Goal: Transaction & Acquisition: Purchase product/service

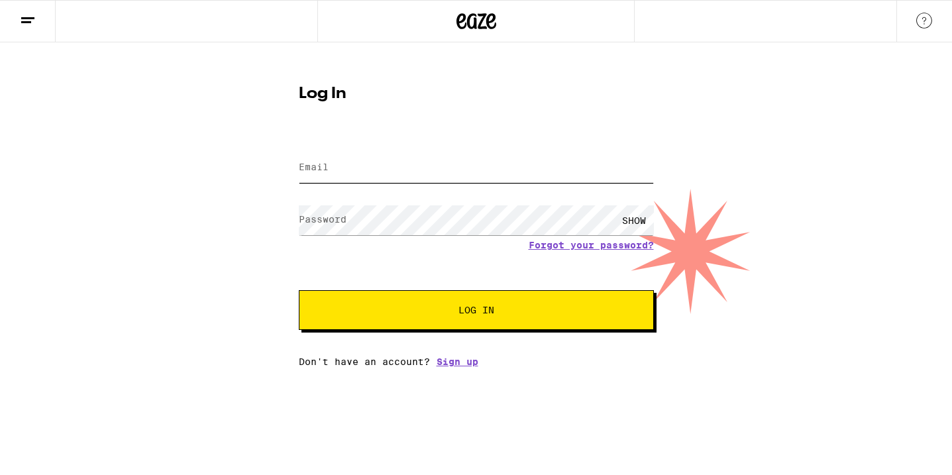
type input "[EMAIL_ADDRESS][PERSON_NAME][DOMAIN_NAME]"
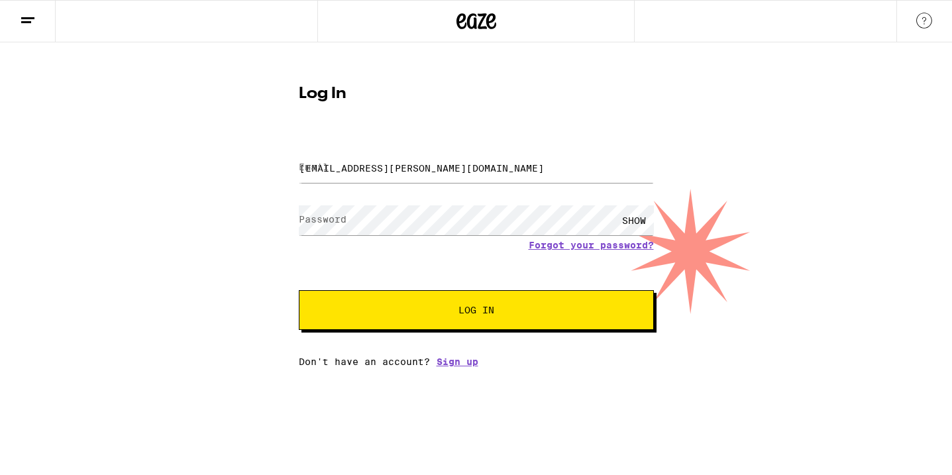
click at [442, 321] on button "Log In" at bounding box center [476, 310] width 355 height 40
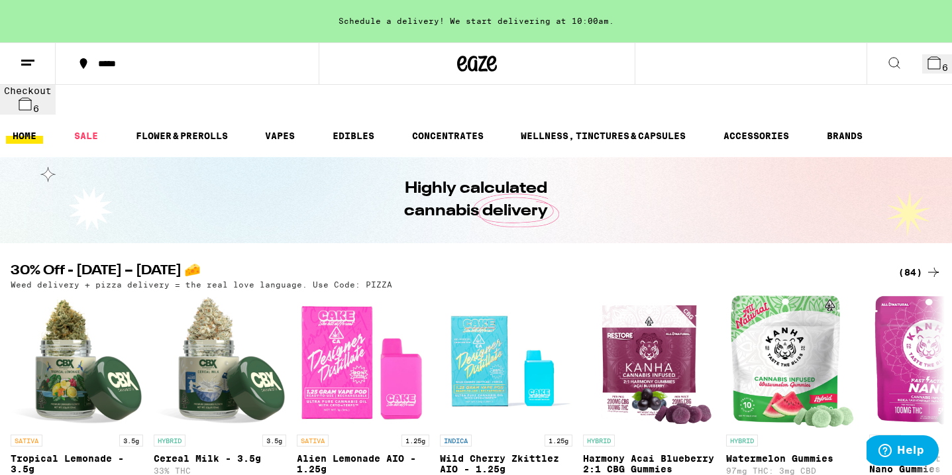
click at [929, 60] on icon at bounding box center [934, 63] width 12 height 12
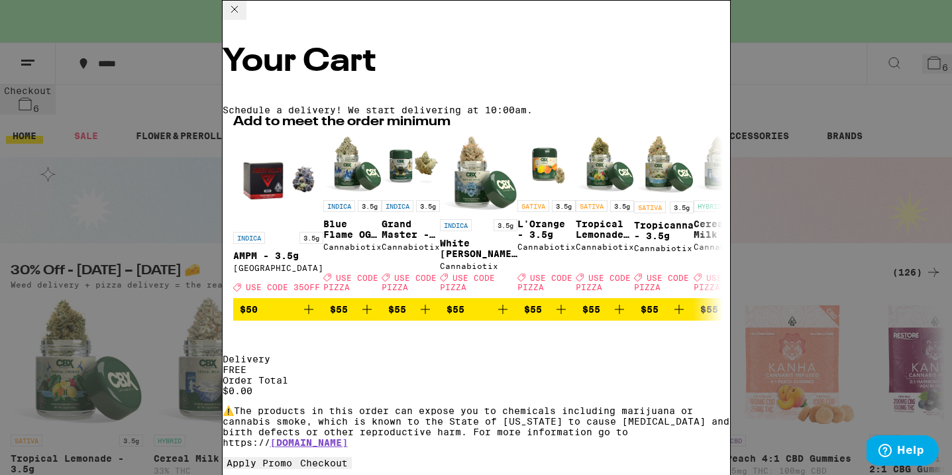
click at [352, 457] on button "Checkout" at bounding box center [324, 463] width 56 height 12
